Goal: Task Accomplishment & Management: Use online tool/utility

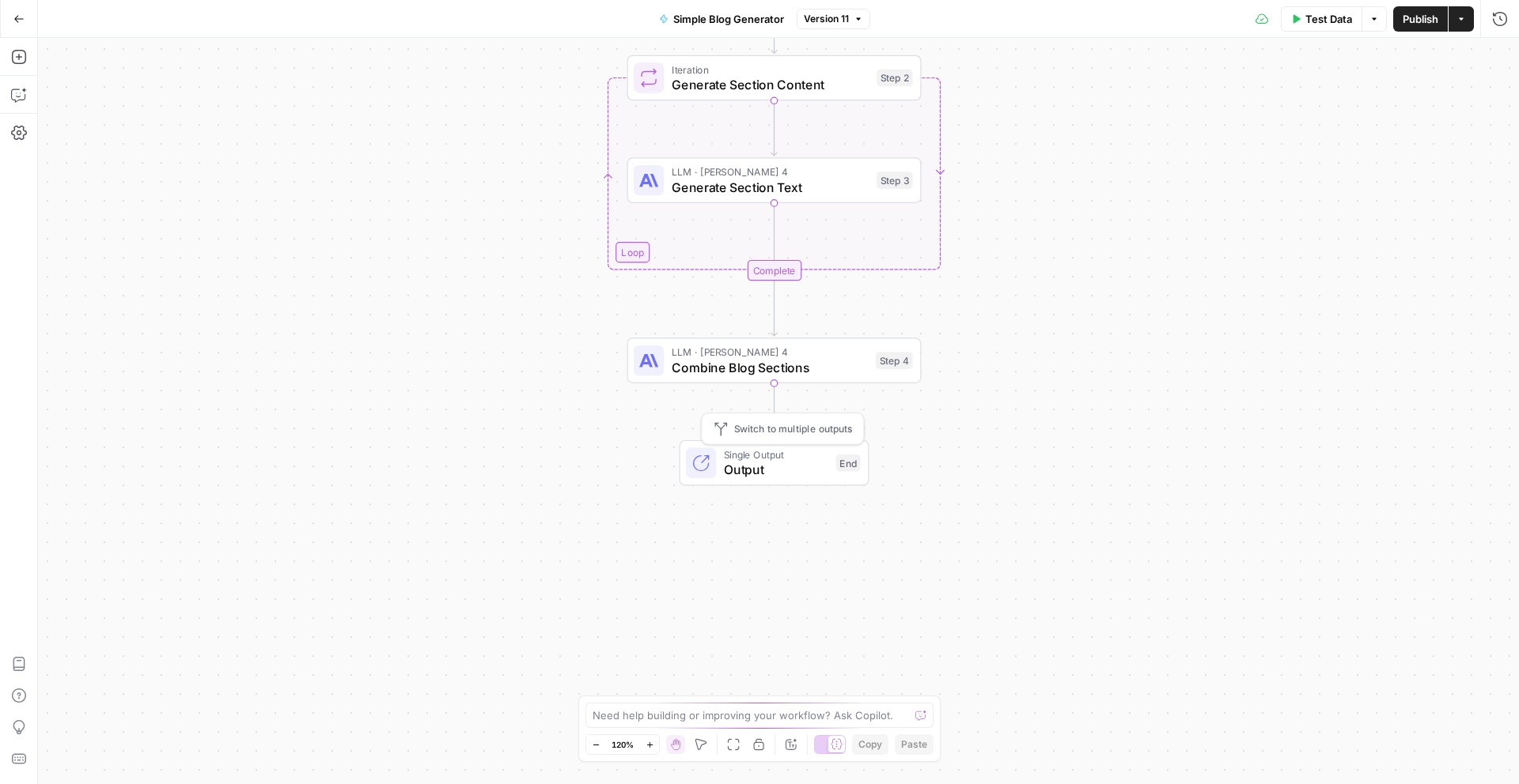
click at [770, 459] on span "Single Output" at bounding box center [776, 454] width 105 height 15
click at [1503, 57] on span "Close" at bounding box center [1503, 57] width 1 height 1
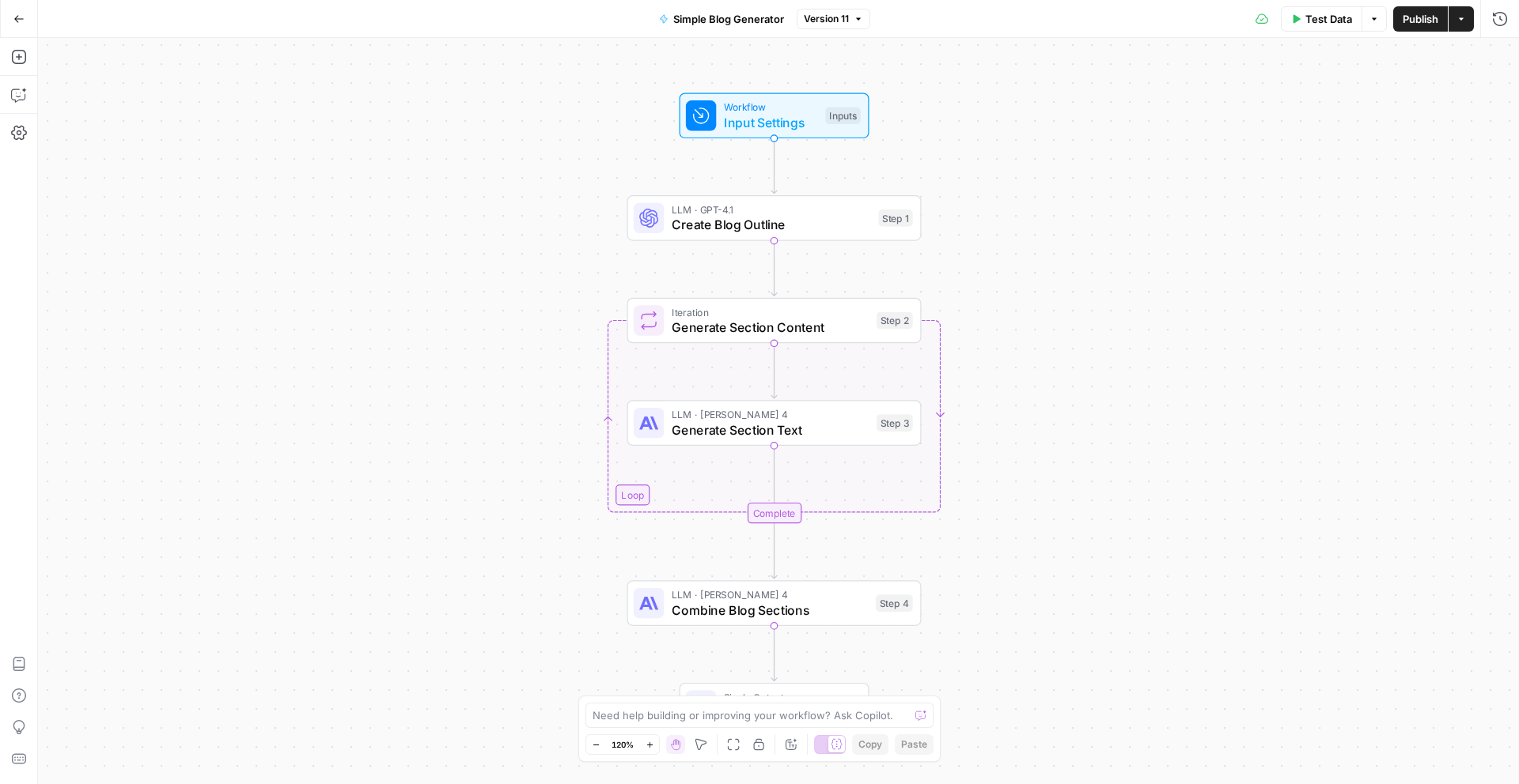
drag, startPoint x: 1152, startPoint y: 199, endPoint x: 1152, endPoint y: 441, distance: 242.0
click at [1152, 442] on div "Workflow Input Settings Inputs LLM · GPT-4.1 Create Blog Outline Step 1 Loop It…" at bounding box center [777, 410] width 1481 height 747
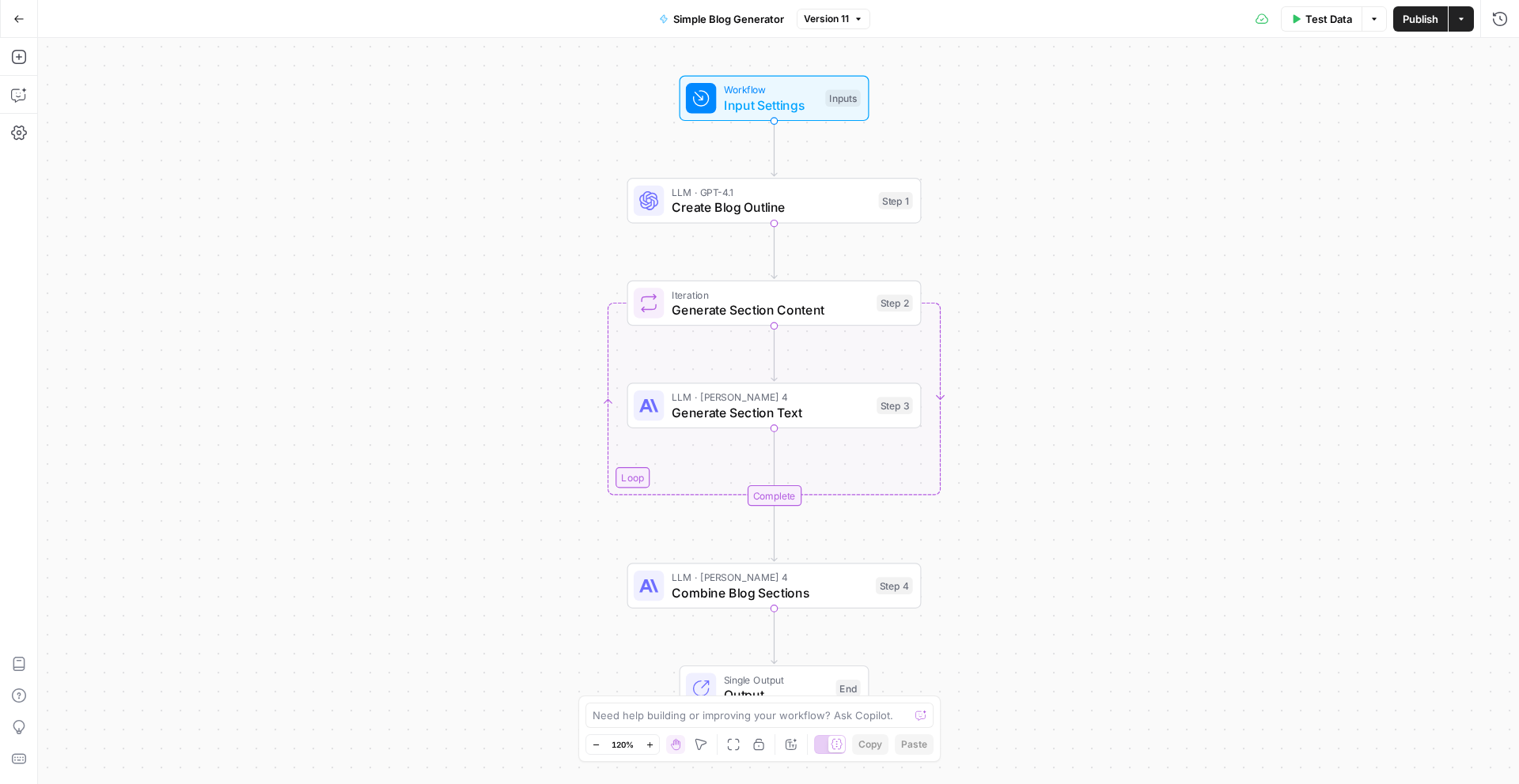
drag, startPoint x: 1152, startPoint y: 441, endPoint x: 1152, endPoint y: 403, distance: 38.0
click at [1152, 403] on div "Workflow Input Settings Inputs LLM · GPT-4.1 Create Blog Outline Step 1 Loop It…" at bounding box center [777, 410] width 1481 height 747
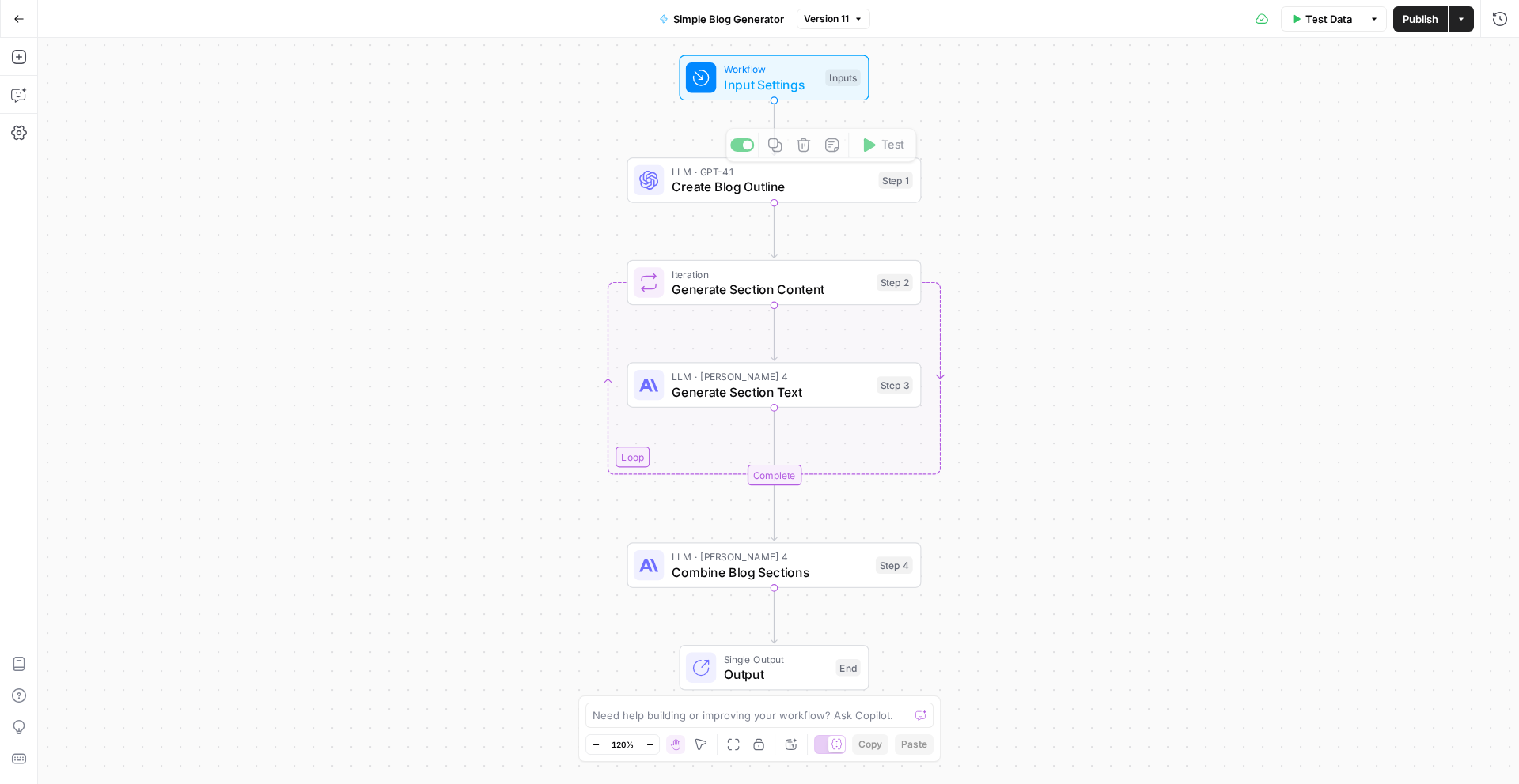
click at [766, 82] on span "Input Settings" at bounding box center [770, 84] width 94 height 19
click at [1280, 101] on div at bounding box center [1393, 95] width 227 height 27
click at [1296, 98] on icon at bounding box center [1294, 95] width 7 height 7
click at [757, 182] on span "Create Blog Outline" at bounding box center [771, 186] width 199 height 19
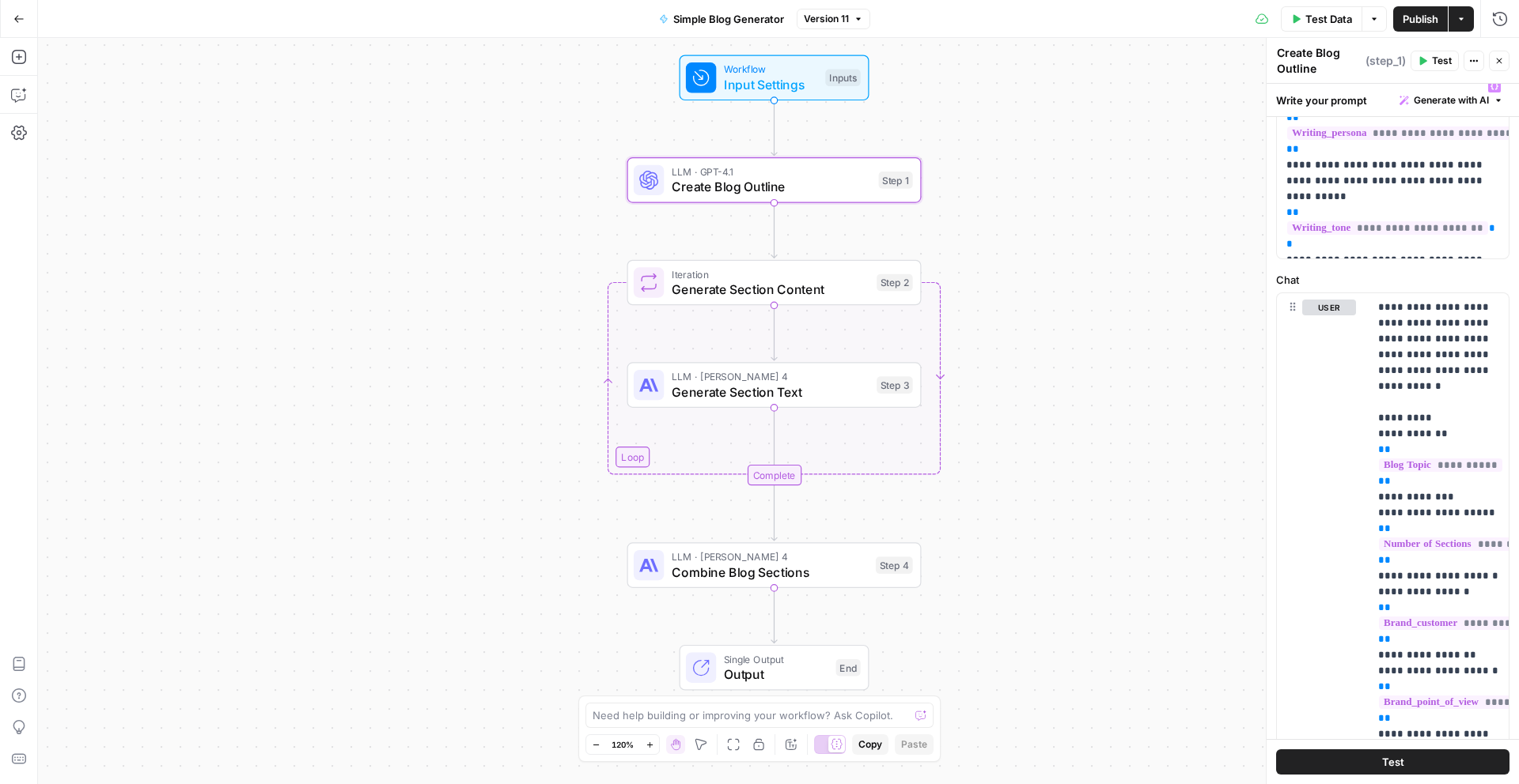
scroll to position [117, 0]
click at [759, 278] on span "Iteration" at bounding box center [770, 273] width 197 height 15
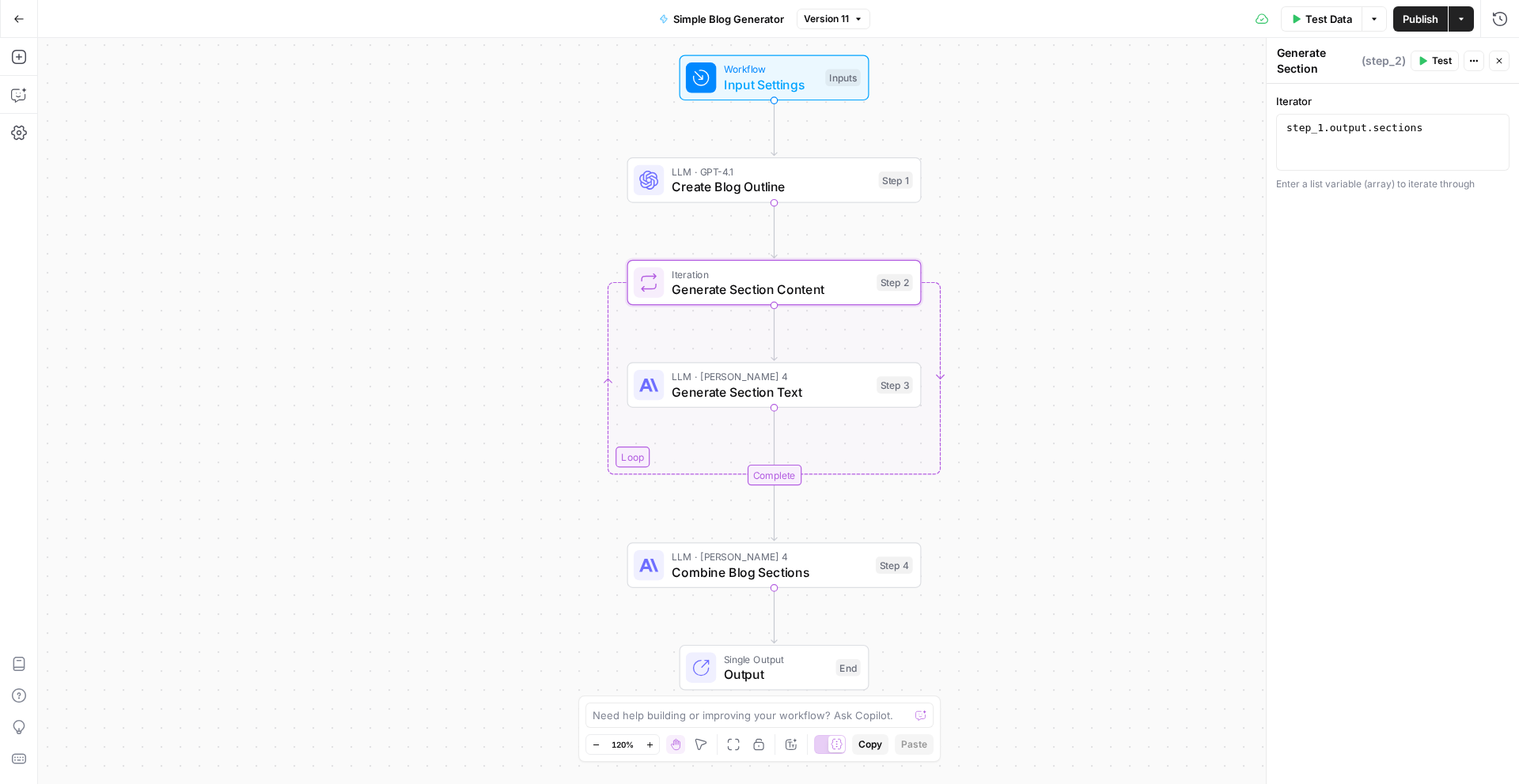
click at [725, 389] on span "Generate Section Text" at bounding box center [770, 392] width 197 height 19
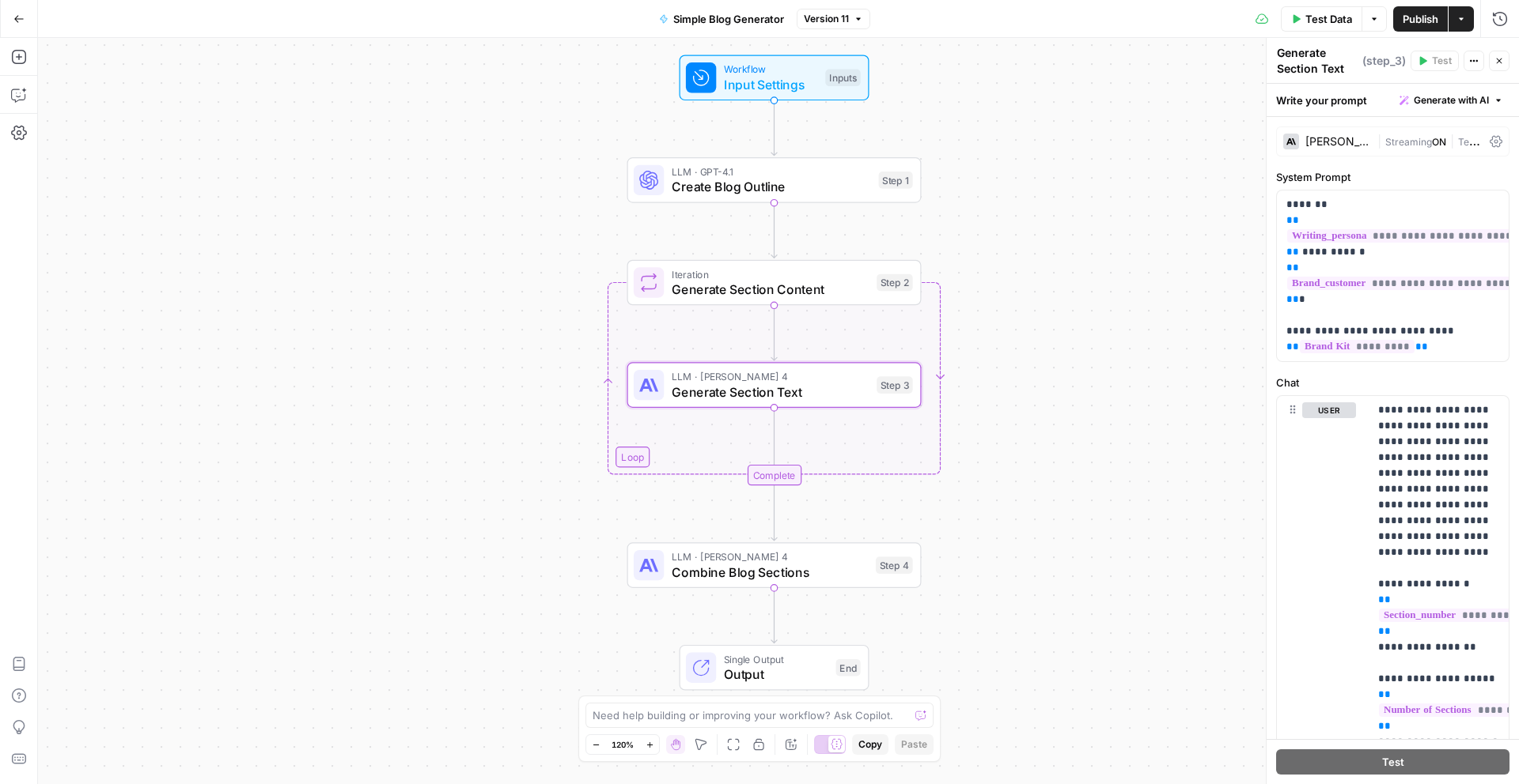
click at [708, 96] on div "Workflow Input Settings Inputs" at bounding box center [774, 78] width 189 height 46
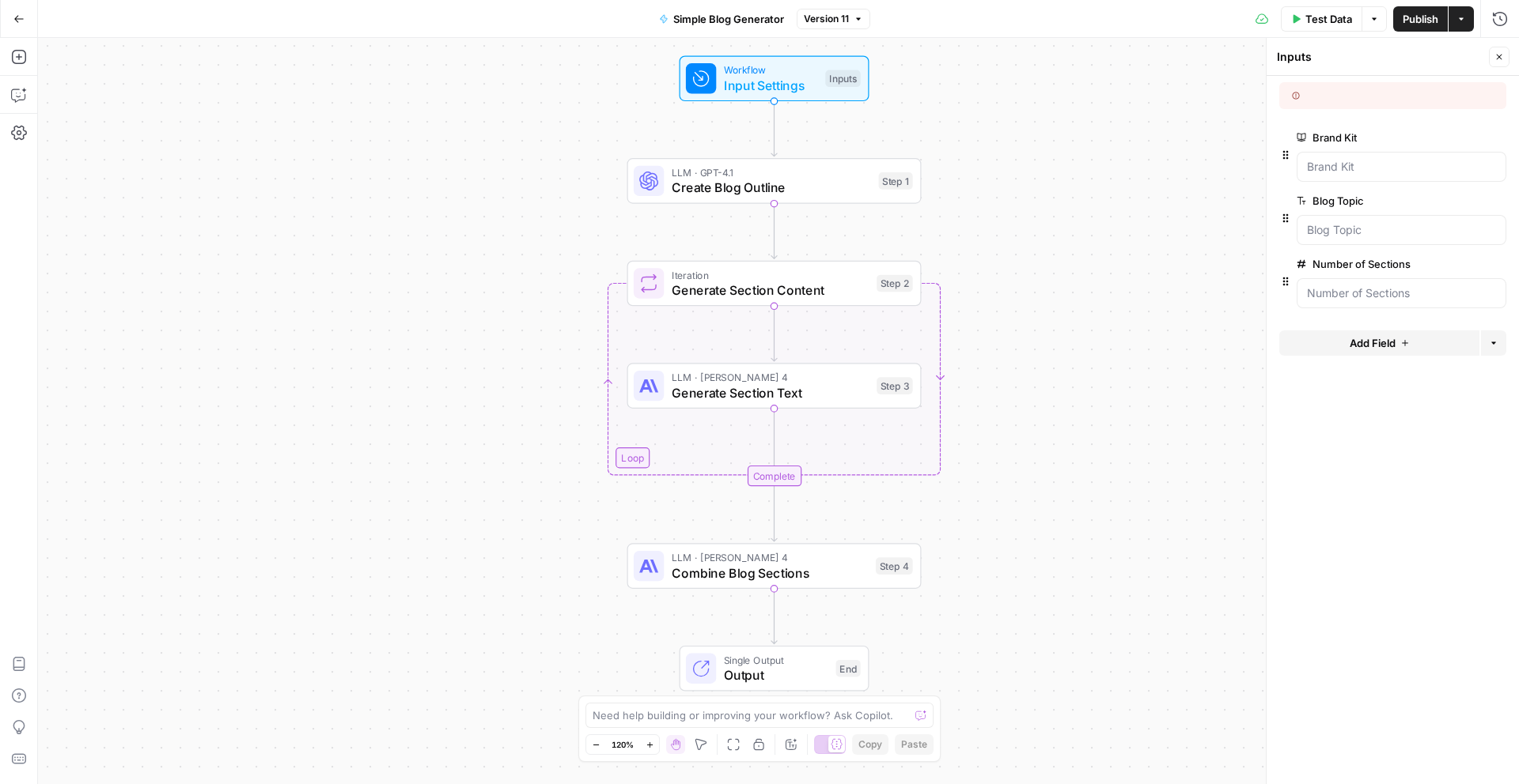
drag, startPoint x: 1068, startPoint y: 265, endPoint x: 954, endPoint y: 349, distance: 141.6
click at [954, 349] on div "Workflow Input Settings Inputs LLM · GPT-4.1 Create Blog Outline Step 1 Loop It…" at bounding box center [777, 410] width 1481 height 747
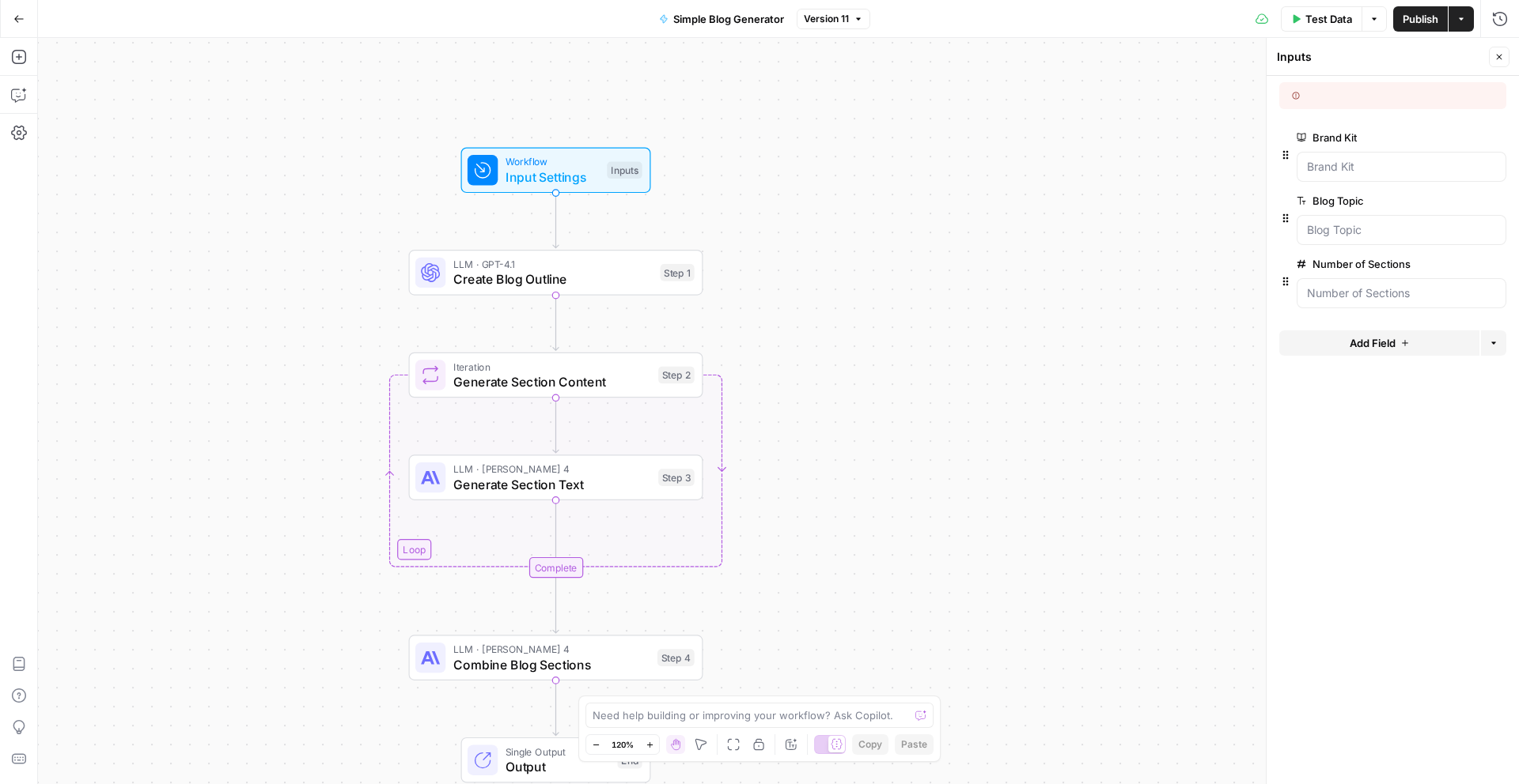
drag, startPoint x: 1026, startPoint y: 340, endPoint x: 921, endPoint y: 348, distance: 105.3
click at [921, 348] on div "Workflow Input Settings Inputs LLM · GPT-4.1 Create Blog Outline Step 1 Loop It…" at bounding box center [777, 410] width 1481 height 747
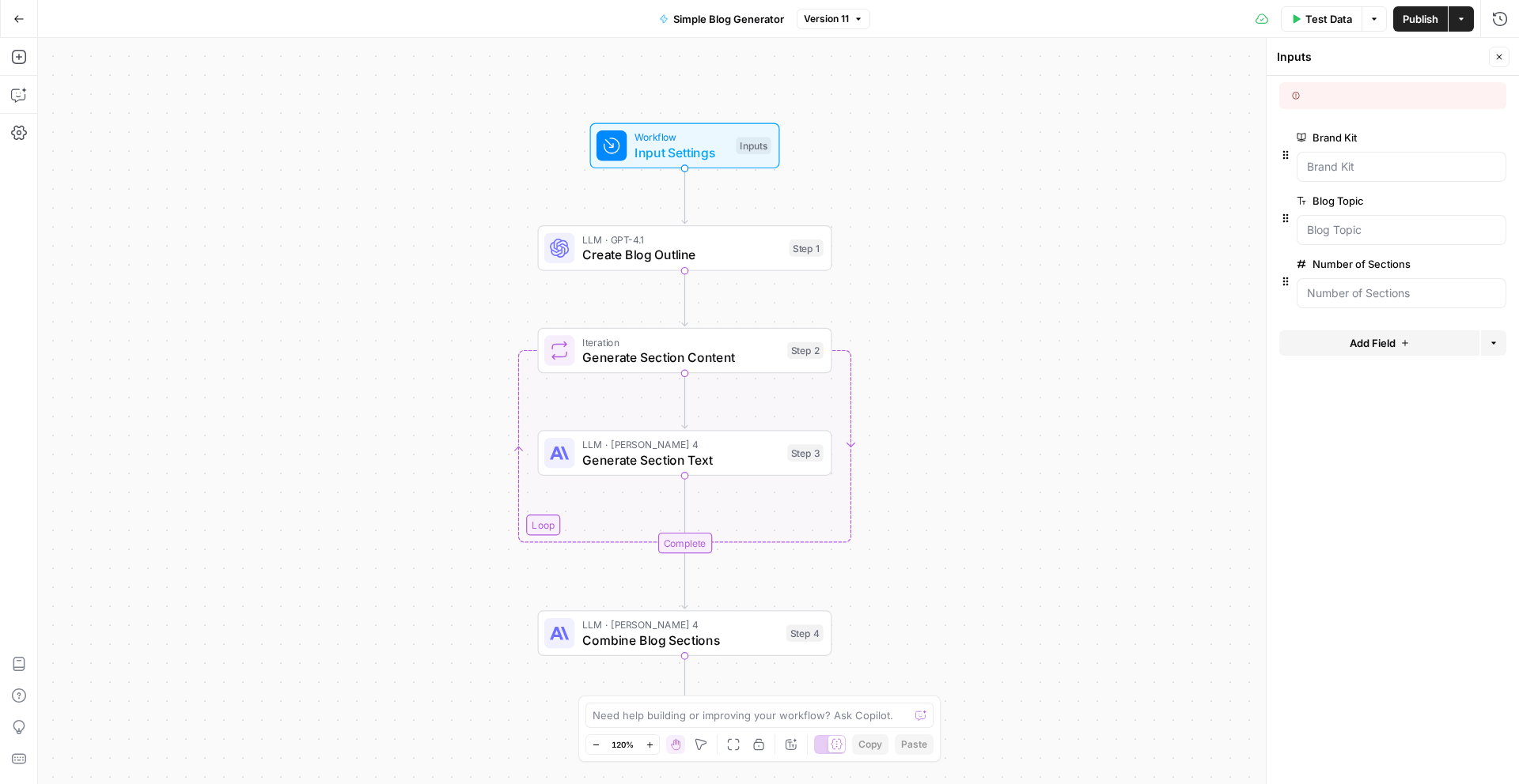
drag, startPoint x: 938, startPoint y: 328, endPoint x: 1092, endPoint y: 301, distance: 156.3
click at [1092, 301] on div "Workflow Input Settings Inputs LLM · GPT-4.1 Create Blog Outline Step 1 Loop It…" at bounding box center [777, 410] width 1481 height 747
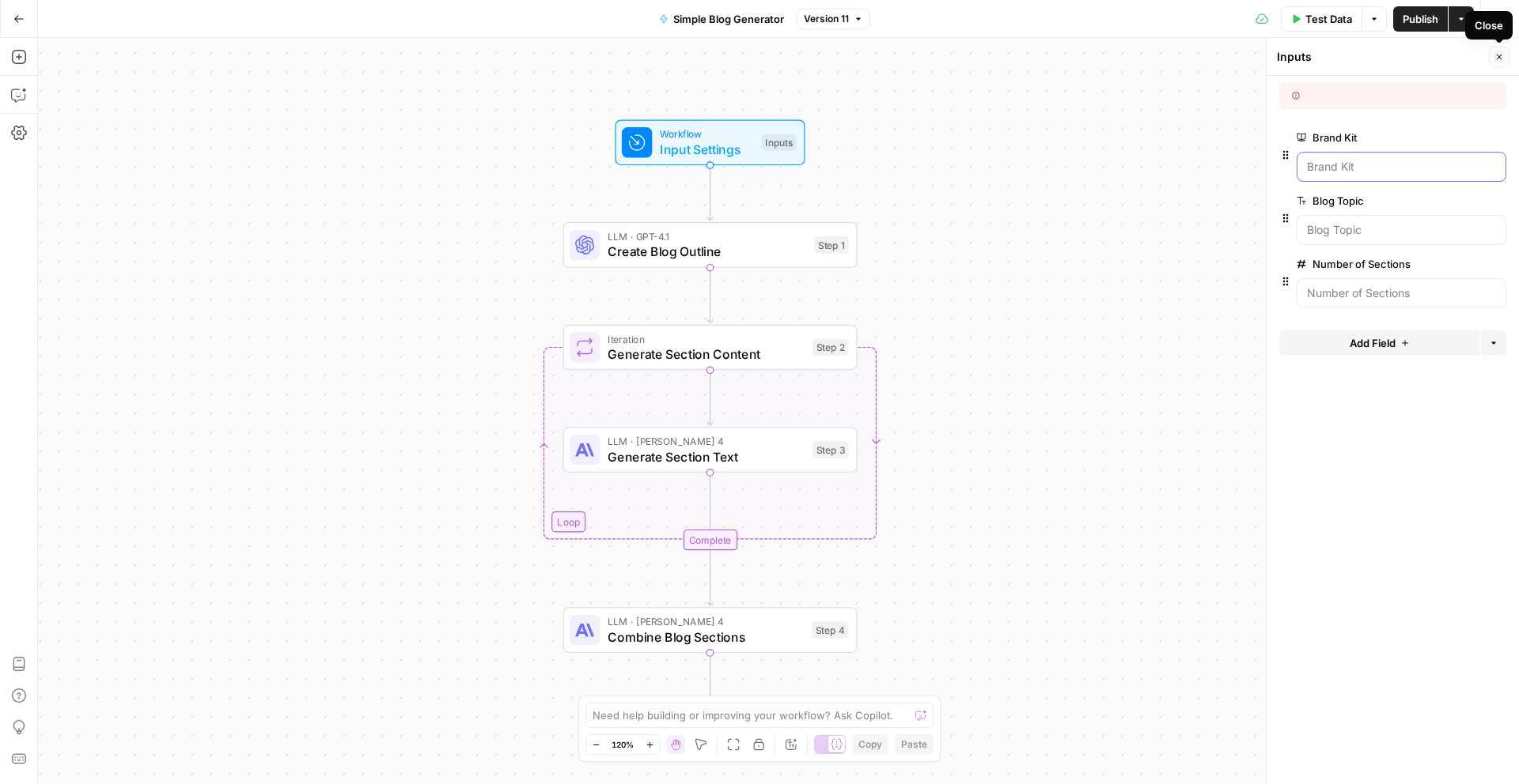
click at [1383, 166] on Kit "Brand Kit" at bounding box center [1402, 167] width 189 height 16
click at [1313, 99] on div at bounding box center [1343, 96] width 106 height 14
click at [1494, 54] on icon "button" at bounding box center [1499, 57] width 10 height 10
click at [721, 167] on div "Workflow Input Settings Inputs LLM · GPT-4.1 Create Blog Outline Step 1 Loop It…" at bounding box center [777, 410] width 1481 height 747
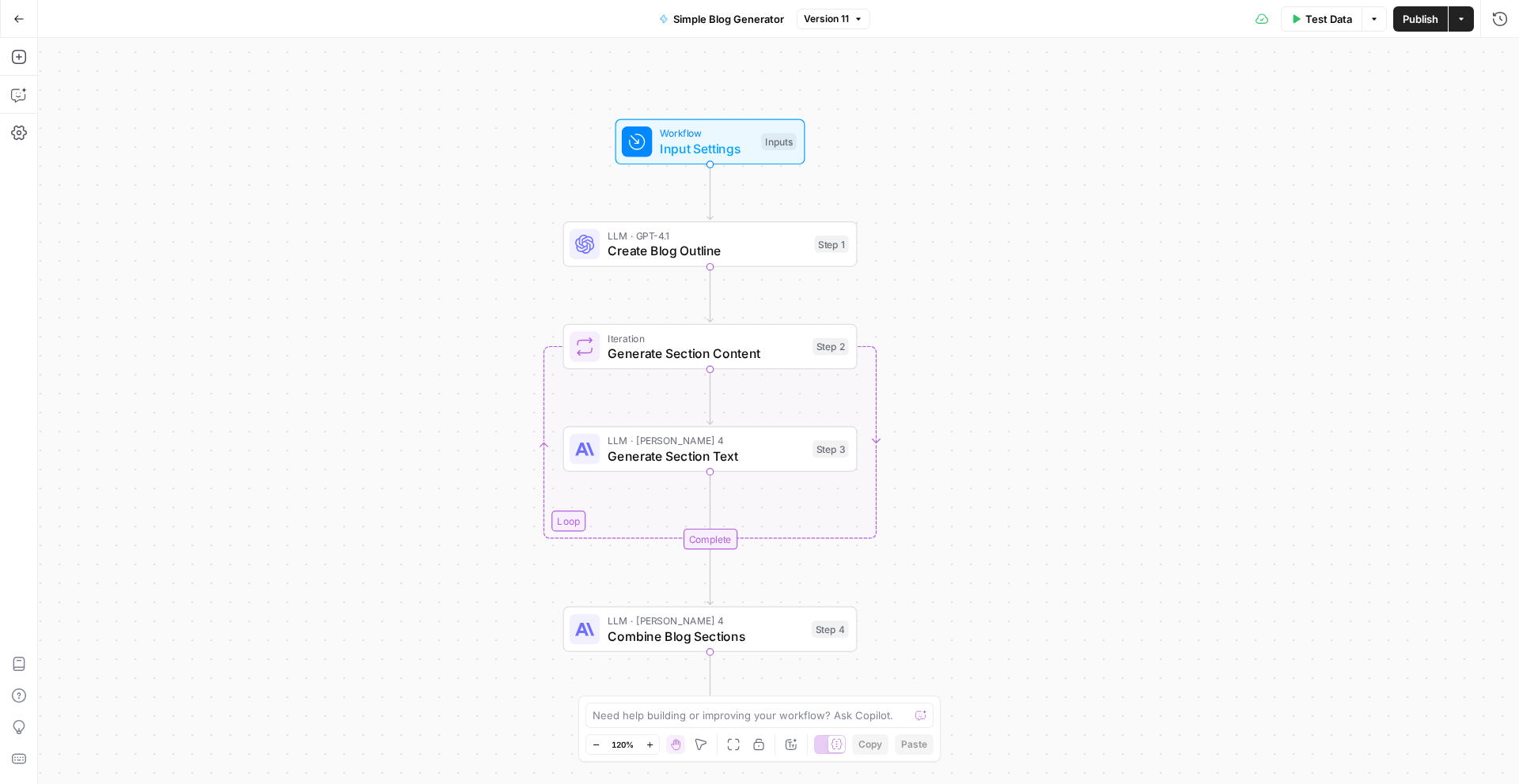
click at [704, 154] on span "Input Settings" at bounding box center [706, 148] width 94 height 19
click at [686, 134] on span "Workflow" at bounding box center [706, 132] width 94 height 15
click at [696, 261] on div "LLM · GPT-4.1 Create Blog Outline Step 1 Copy step Delete step Add Note Test" at bounding box center [710, 244] width 294 height 46
type textarea "Create Blog Outline"
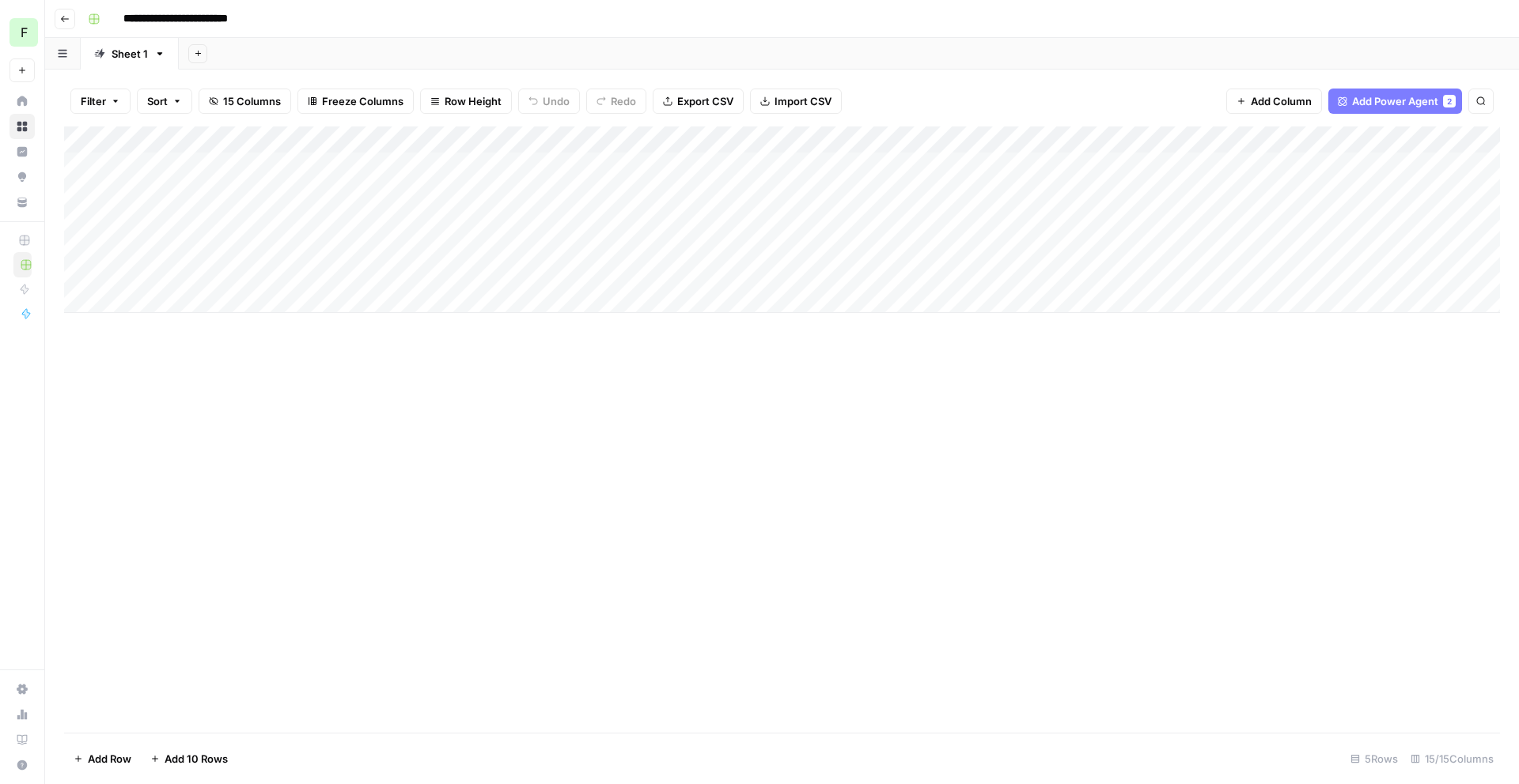
click at [788, 159] on div "Add Column" at bounding box center [781, 219] width 1435 height 186
click at [887, 166] on div "Add Column" at bounding box center [781, 219] width 1435 height 186
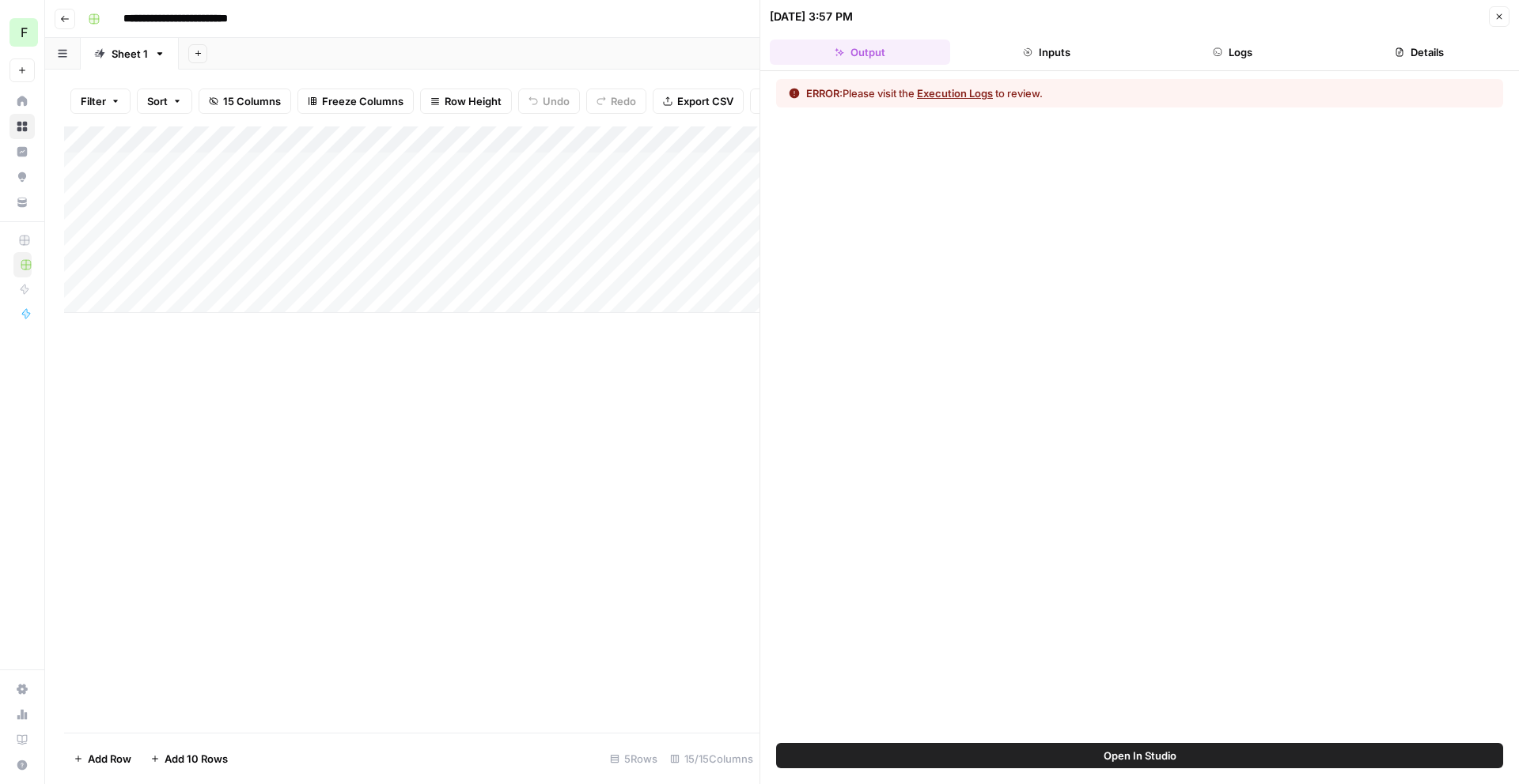
click at [955, 90] on button "Execution Logs" at bounding box center [954, 94] width 76 height 16
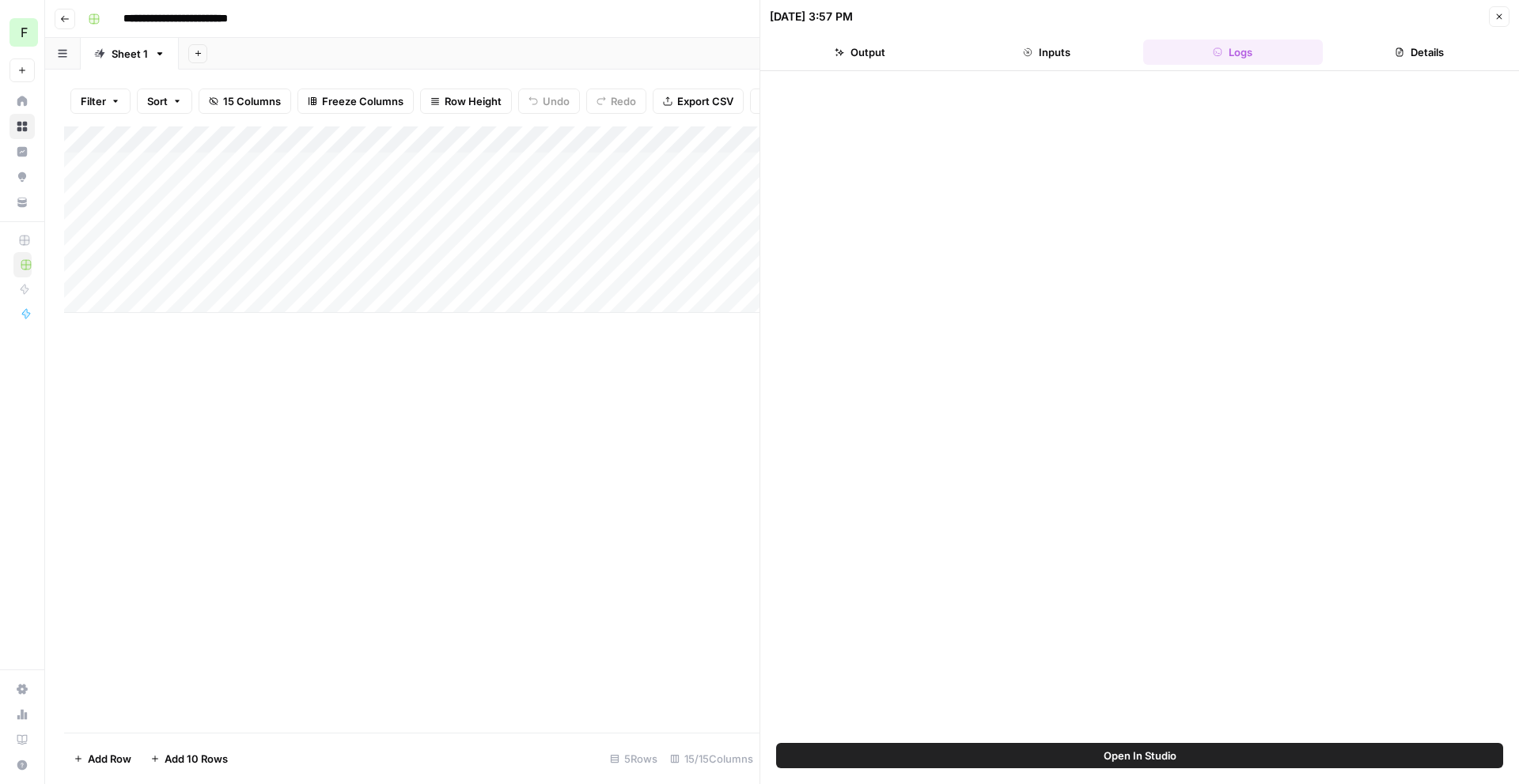
click at [598, 536] on div "Add Column" at bounding box center [411, 429] width 695 height 606
click at [1404, 37] on header "10/08/25 at 3:57 PM Close Output Inputs Logs Details" at bounding box center [1139, 36] width 759 height 71
click at [1468, 42] on button "Details" at bounding box center [1418, 52] width 181 height 26
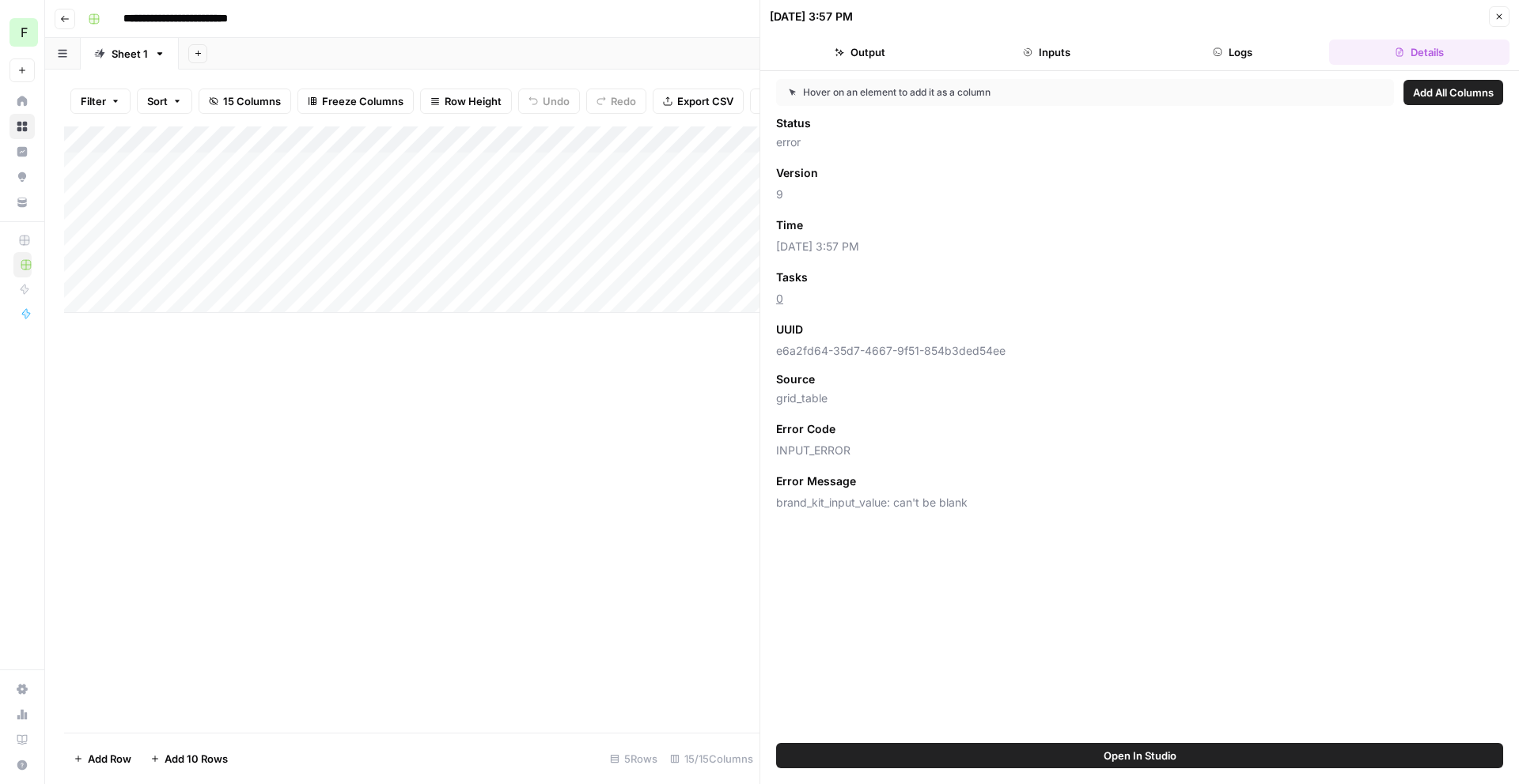
click at [1497, 12] on icon "button" at bounding box center [1499, 17] width 10 height 10
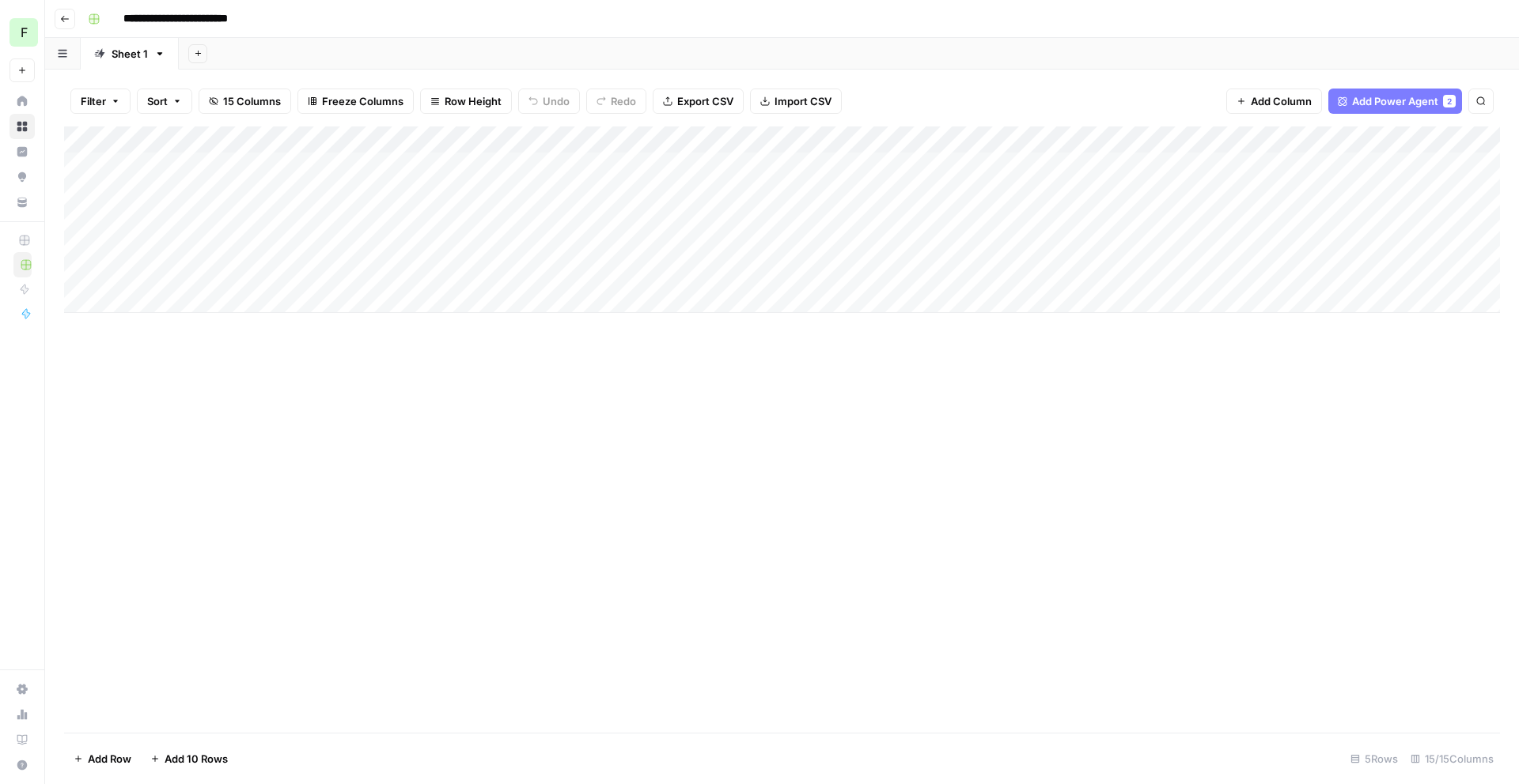
click at [838, 175] on div "Add Column" at bounding box center [781, 219] width 1435 height 186
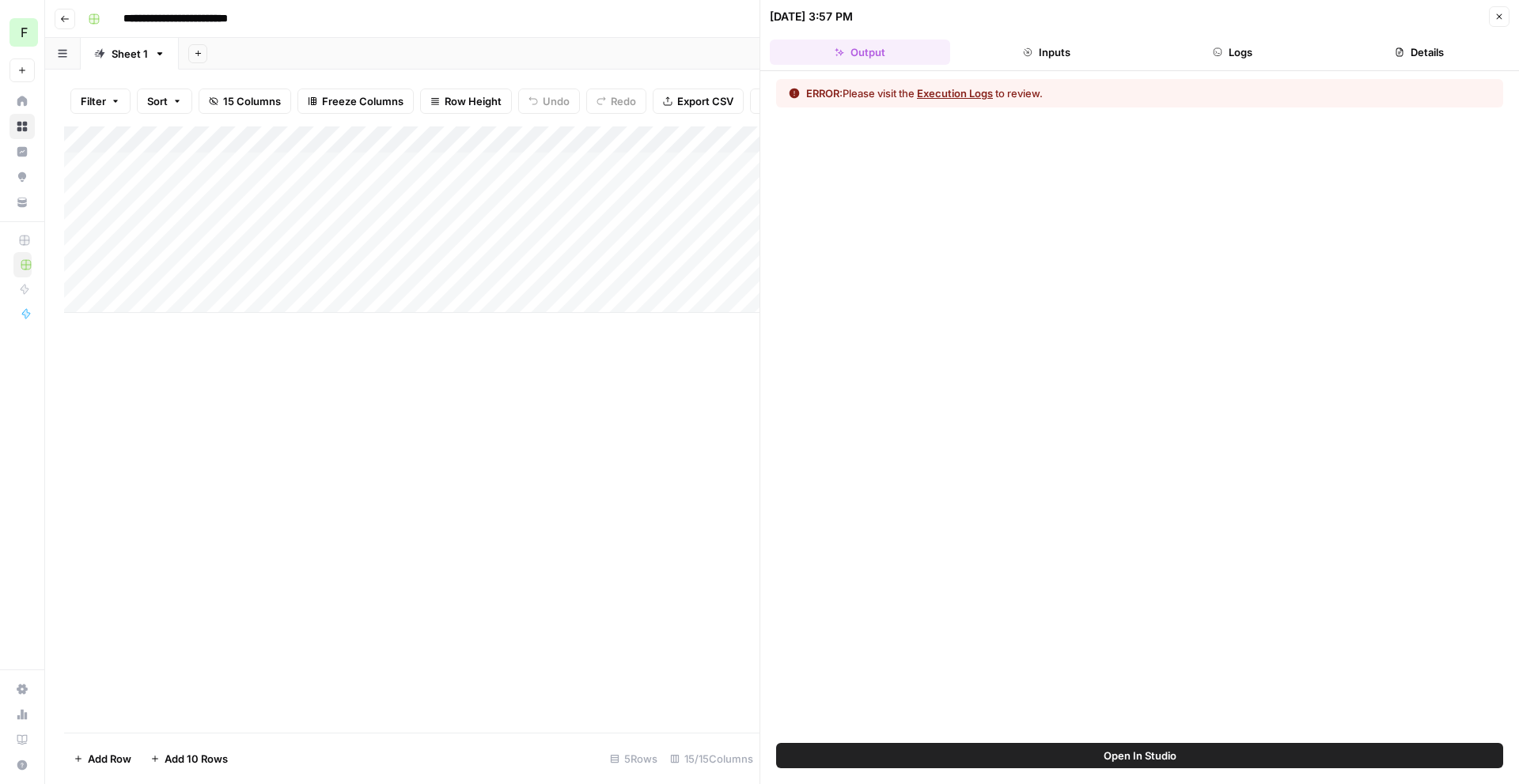
drag, startPoint x: 661, startPoint y: 19, endPoint x: 696, endPoint y: 19, distance: 35.0
click at [661, 19] on div "**********" at bounding box center [792, 19] width 1421 height 26
click at [1496, 13] on icon "button" at bounding box center [1499, 17] width 10 height 10
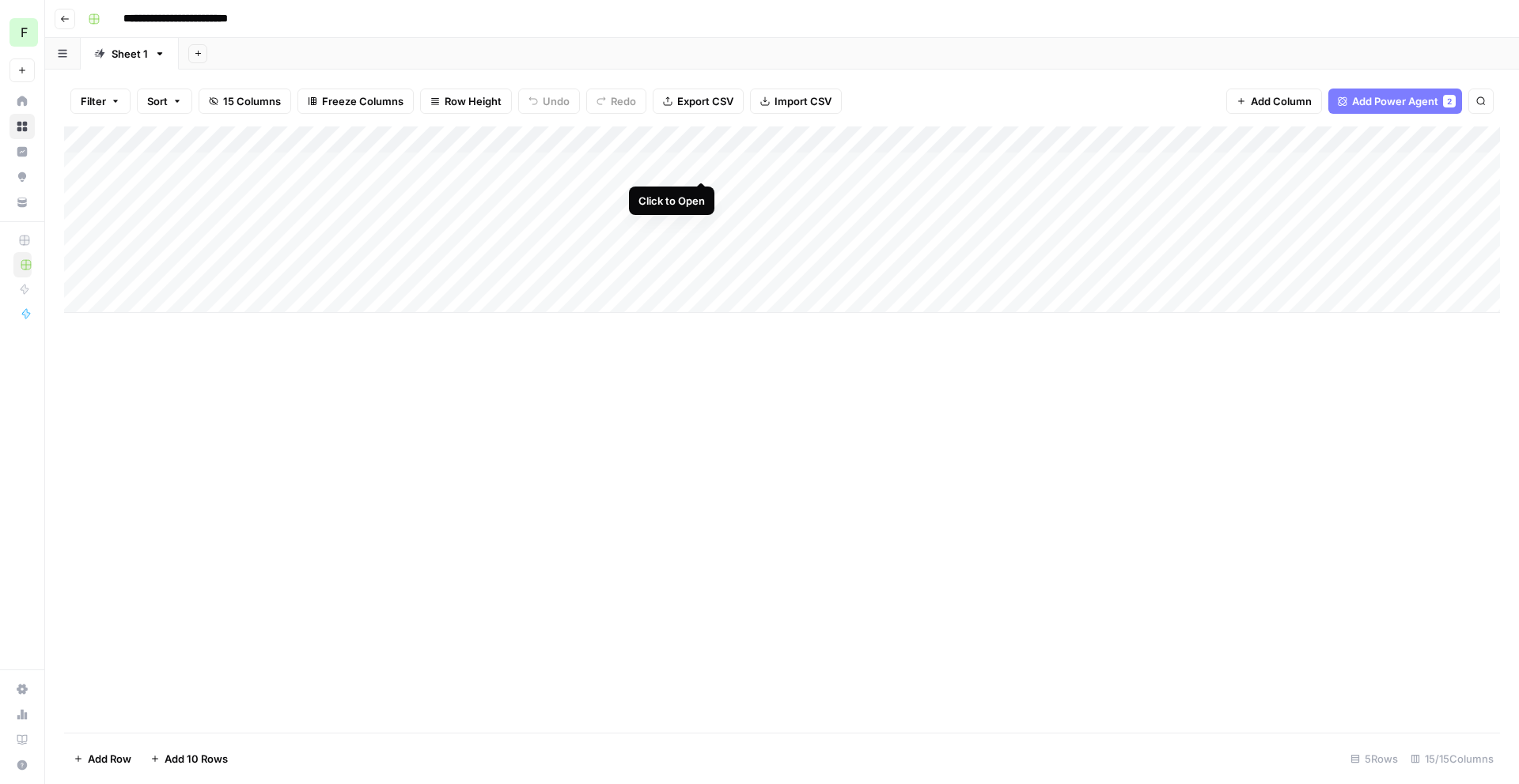
click at [701, 165] on div "Add Column" at bounding box center [781, 219] width 1435 height 186
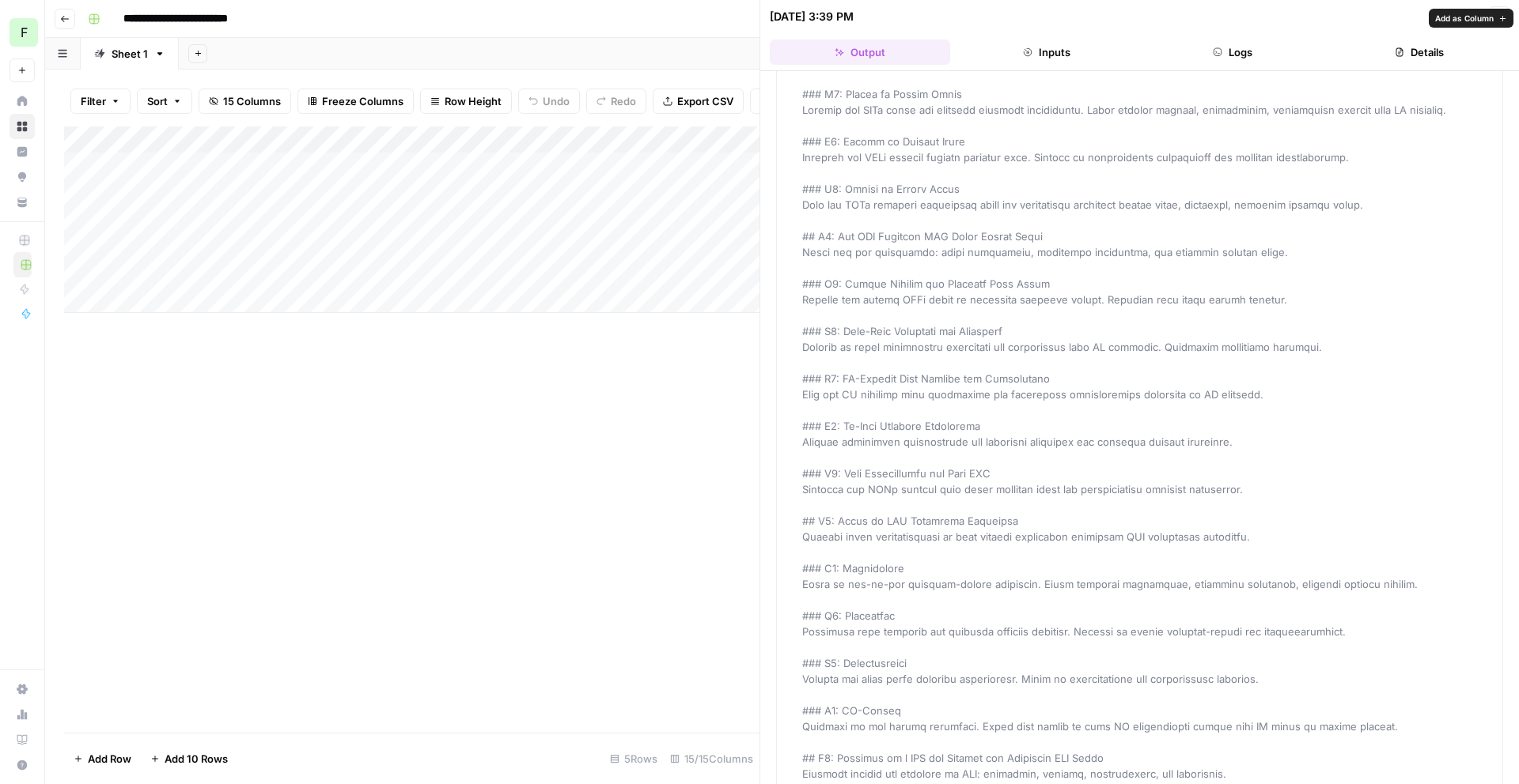
scroll to position [363, 0]
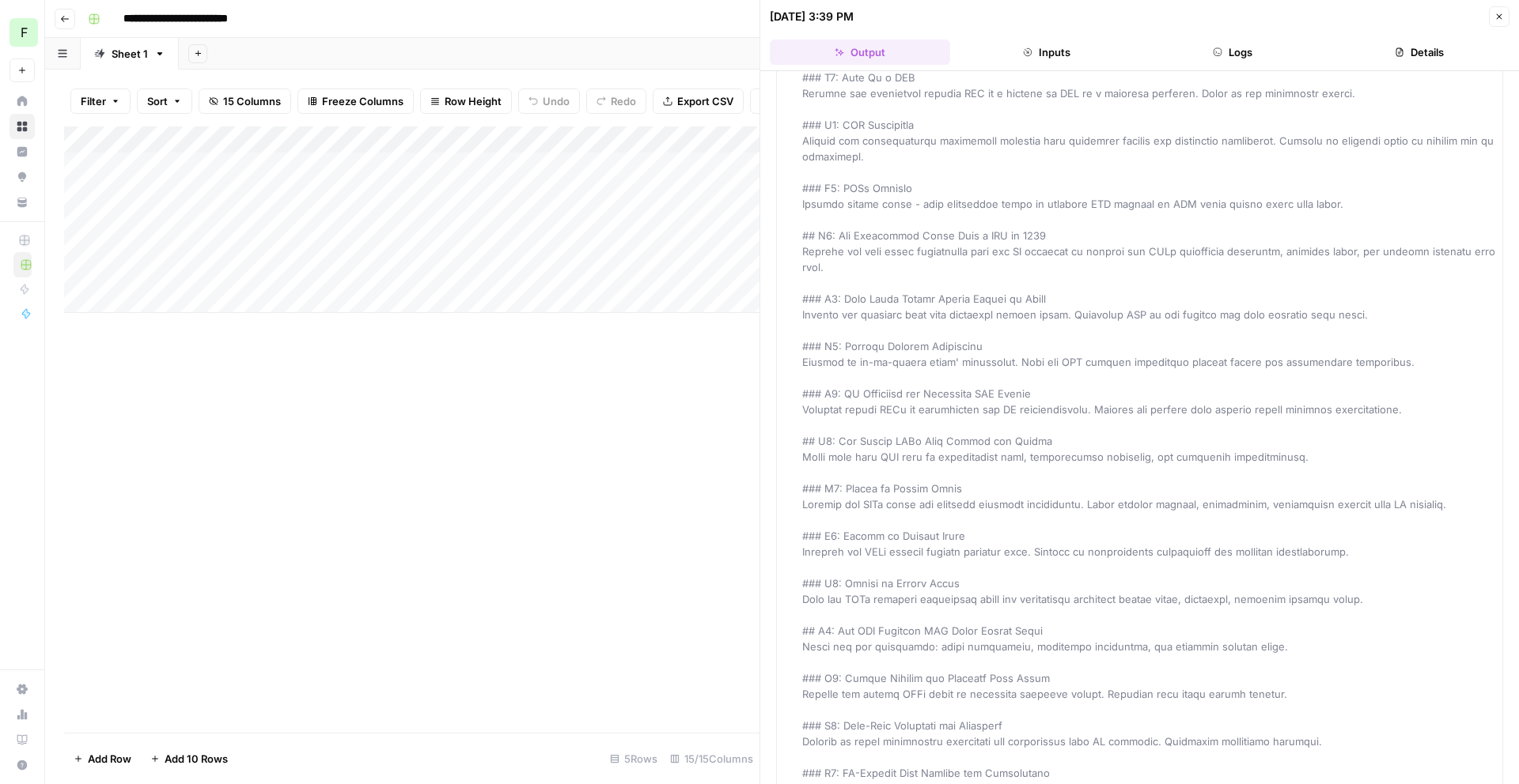
click at [609, 457] on div "Add Column" at bounding box center [411, 429] width 695 height 606
click at [1491, 13] on button "Close" at bounding box center [1498, 16] width 21 height 21
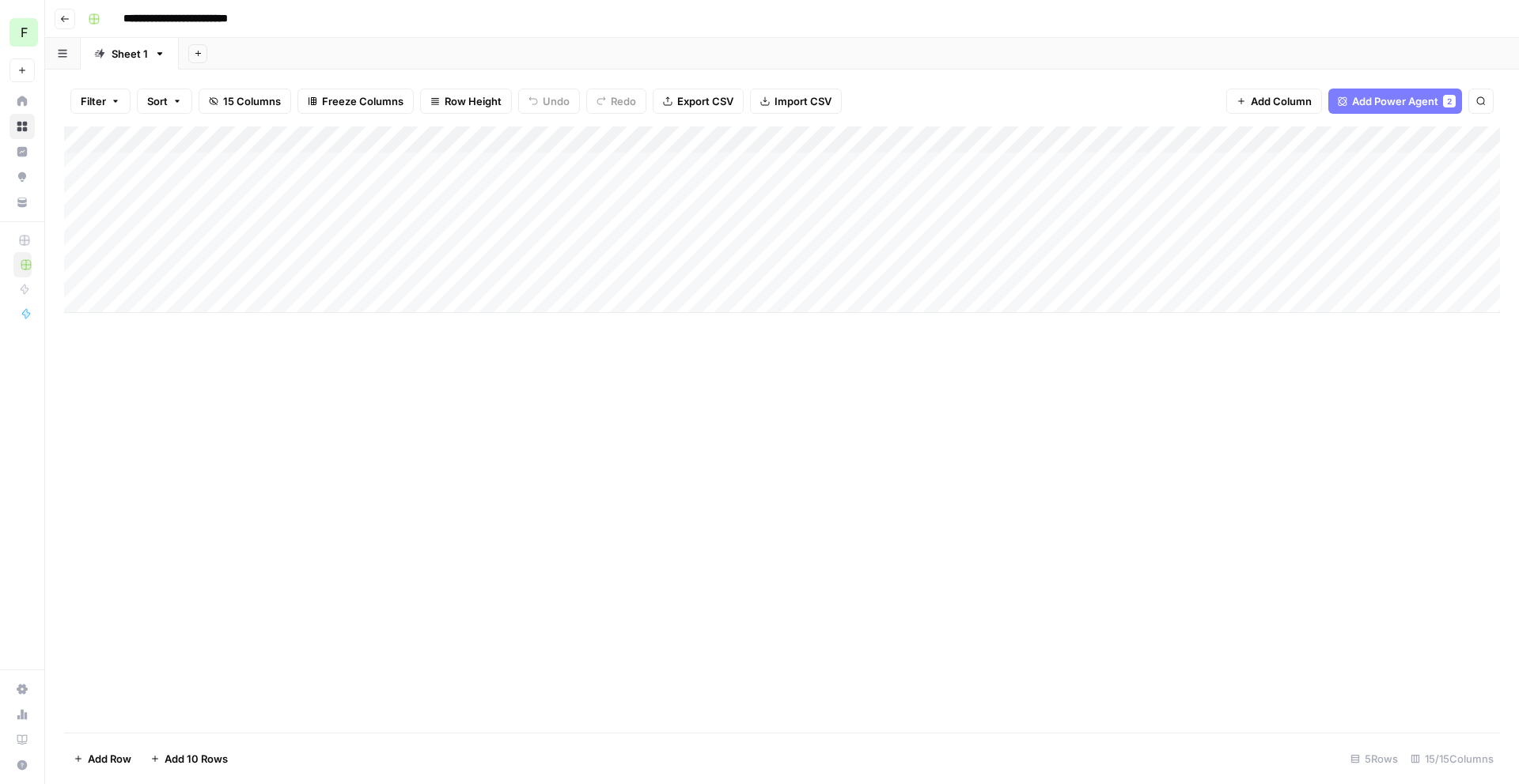
click at [707, 142] on div "Add Column" at bounding box center [781, 219] width 1435 height 186
click at [876, 34] on header "**********" at bounding box center [782, 19] width 1474 height 37
click at [635, 140] on div "Add Column" at bounding box center [781, 219] width 1435 height 186
click at [263, 154] on div "Add Column" at bounding box center [781, 219] width 1435 height 186
click at [888, 137] on div "Add Column" at bounding box center [781, 219] width 1435 height 186
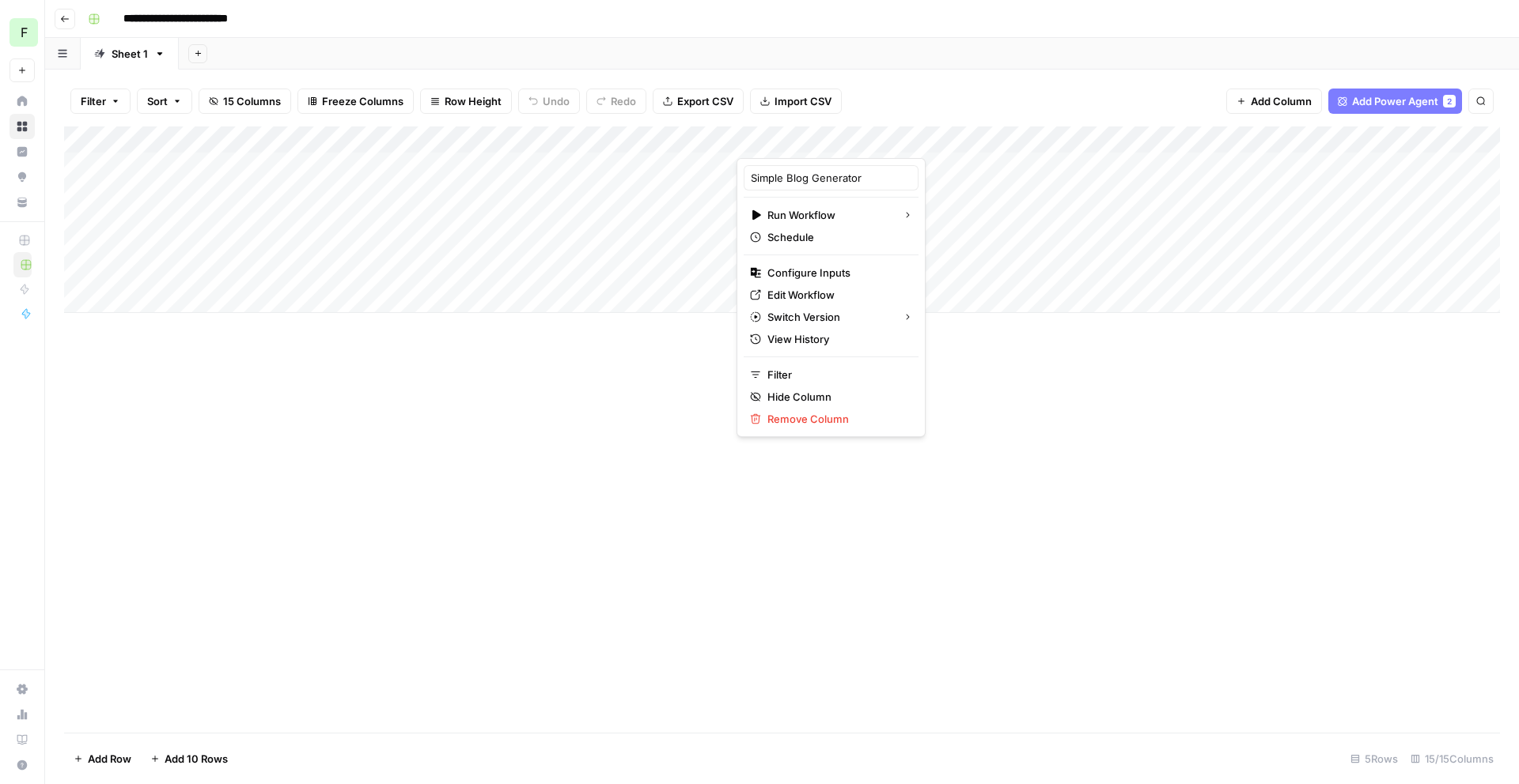
click at [952, 78] on div "Filter Sort 15 Columns Freeze Columns Row Height Undo Redo Export CSV Import CS…" at bounding box center [781, 101] width 1435 height 50
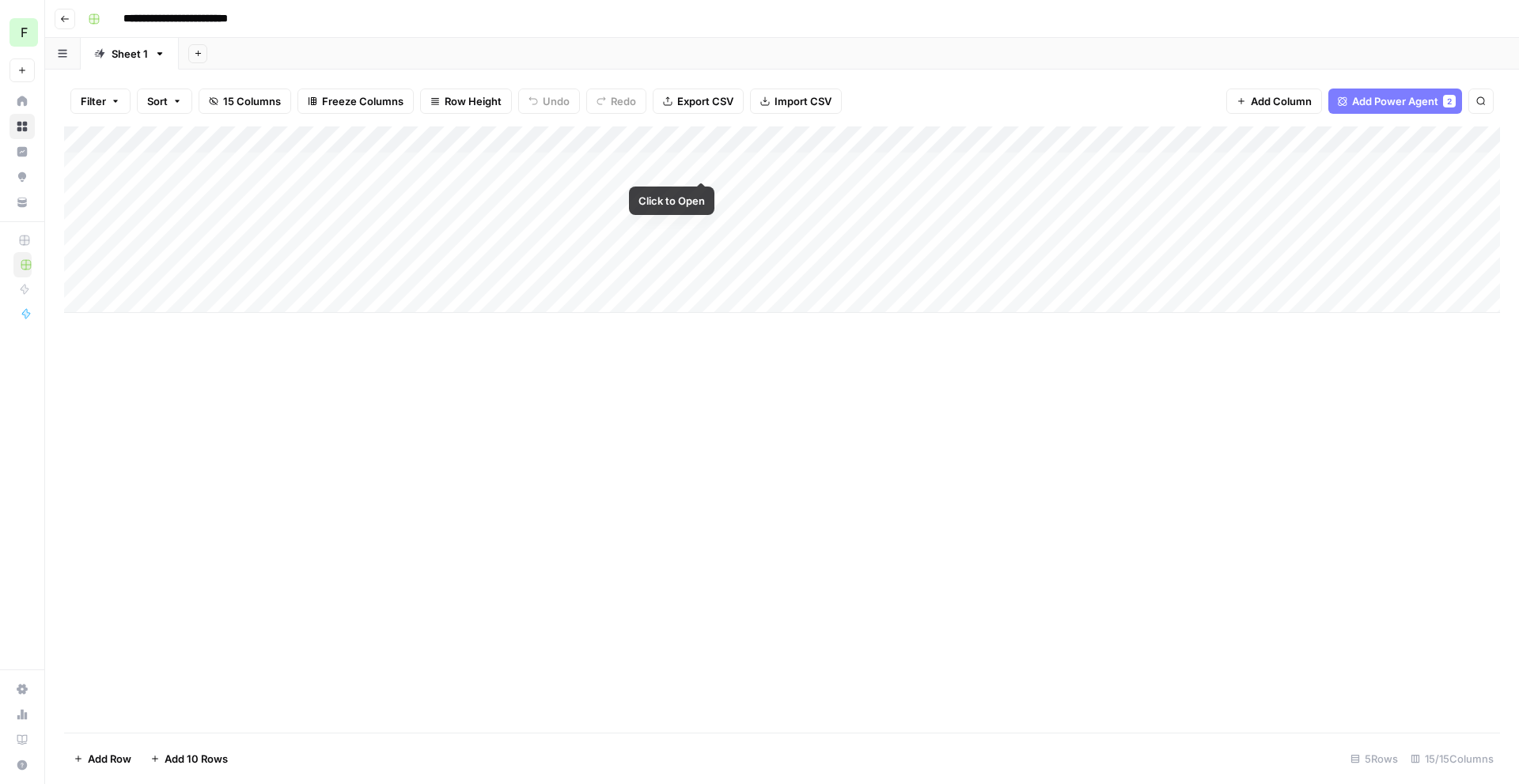
click at [702, 166] on div "Add Column" at bounding box center [781, 219] width 1435 height 186
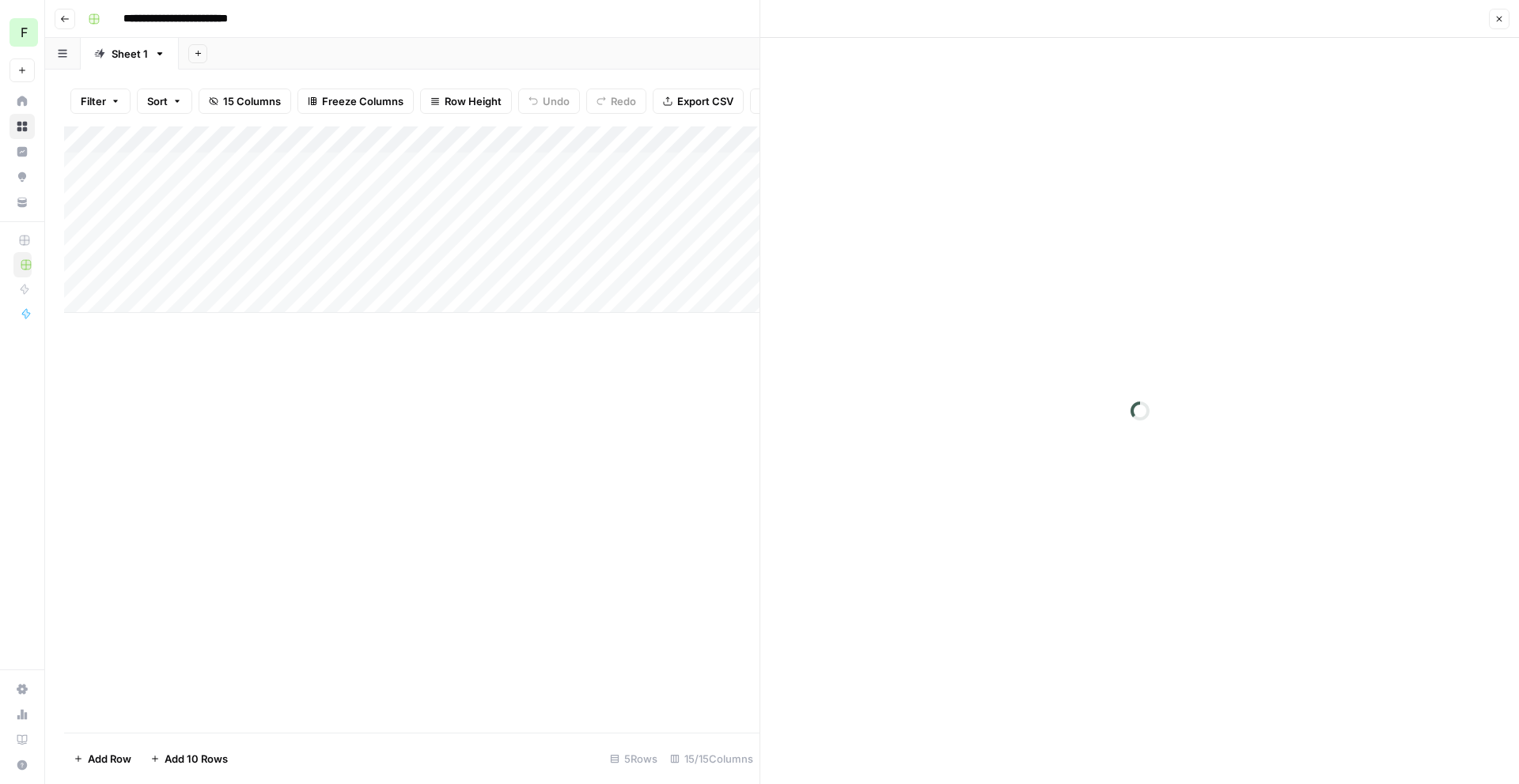
click at [645, 50] on div "Add Sheet" at bounding box center [848, 53] width 1339 height 32
click at [1494, 9] on button "Close" at bounding box center [1498, 19] width 21 height 21
